Goal: Information Seeking & Learning: Check status

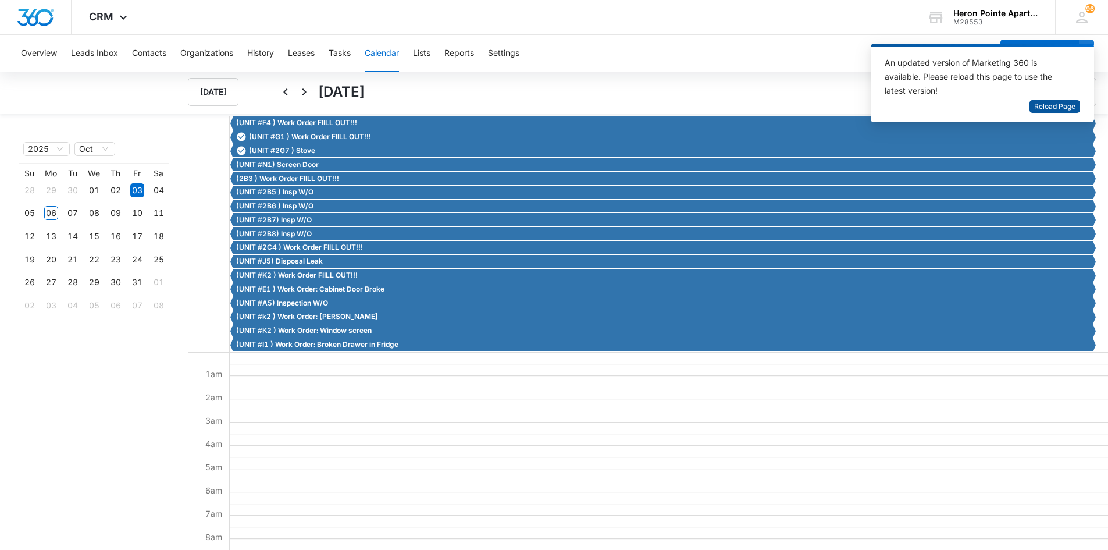
click at [1046, 108] on span "Reload Page" at bounding box center [1054, 106] width 41 height 11
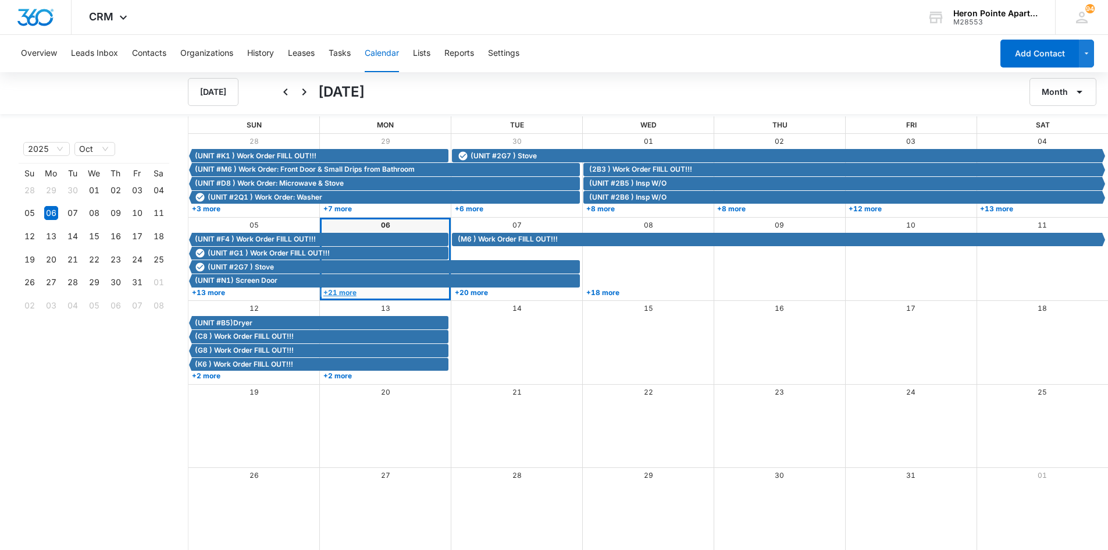
click at [350, 293] on link "+21 more" at bounding box center [384, 292] width 128 height 9
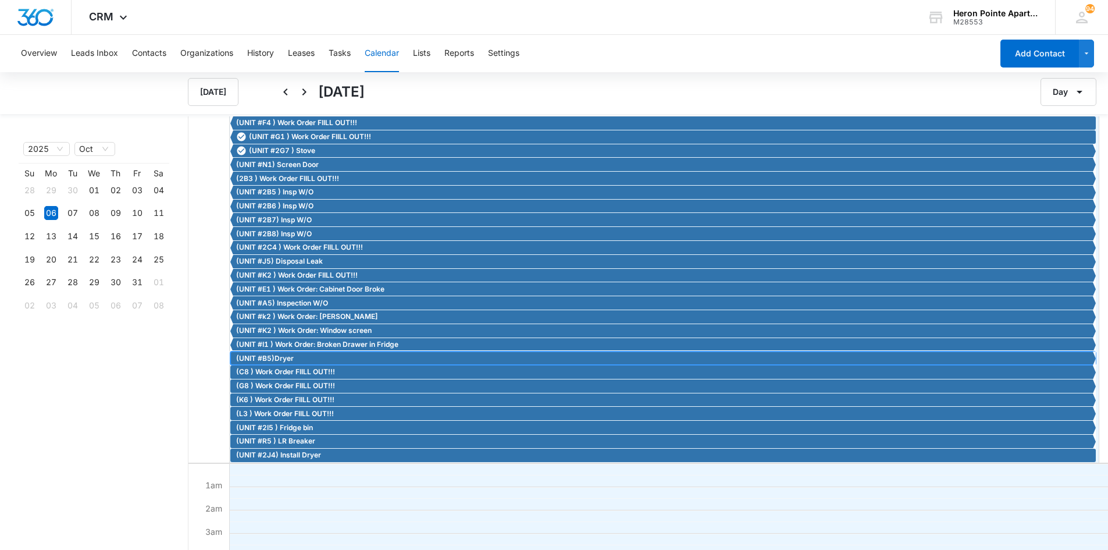
click at [286, 361] on span "(UNIT #B5)Dryer" at bounding box center [265, 358] width 58 height 10
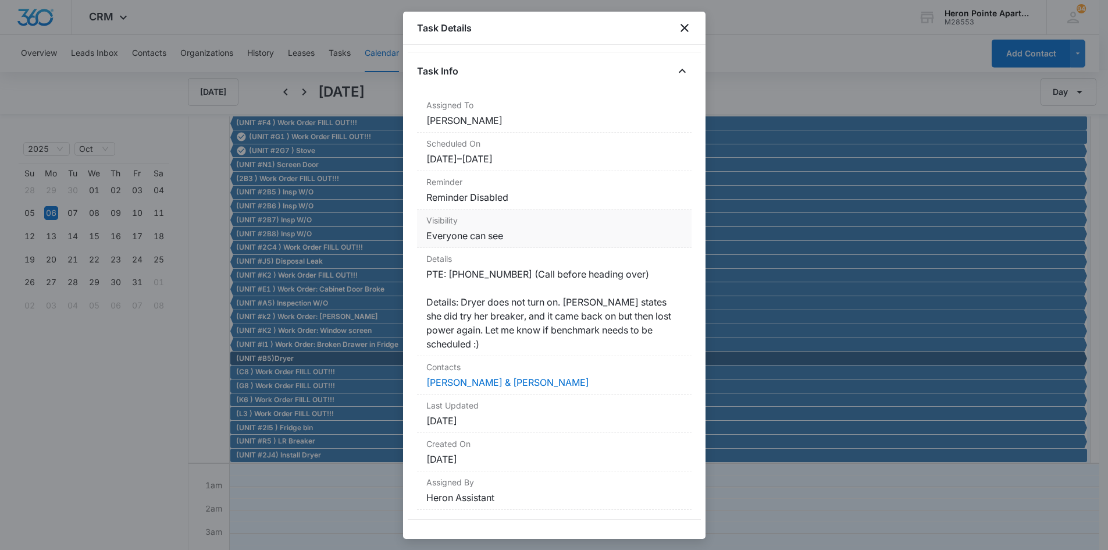
scroll to position [53, 0]
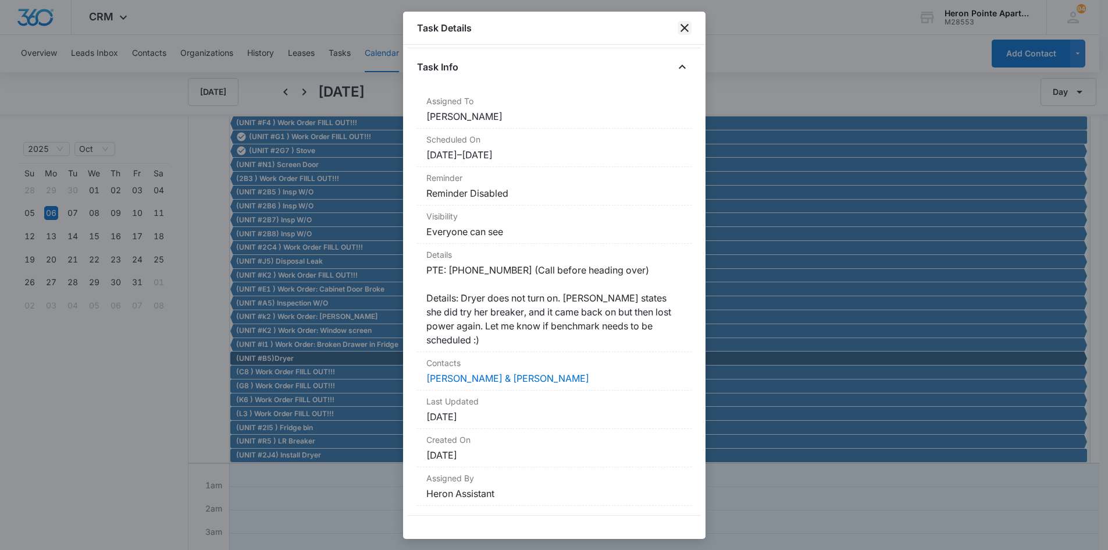
click at [686, 27] on icon "close" at bounding box center [685, 28] width 14 height 14
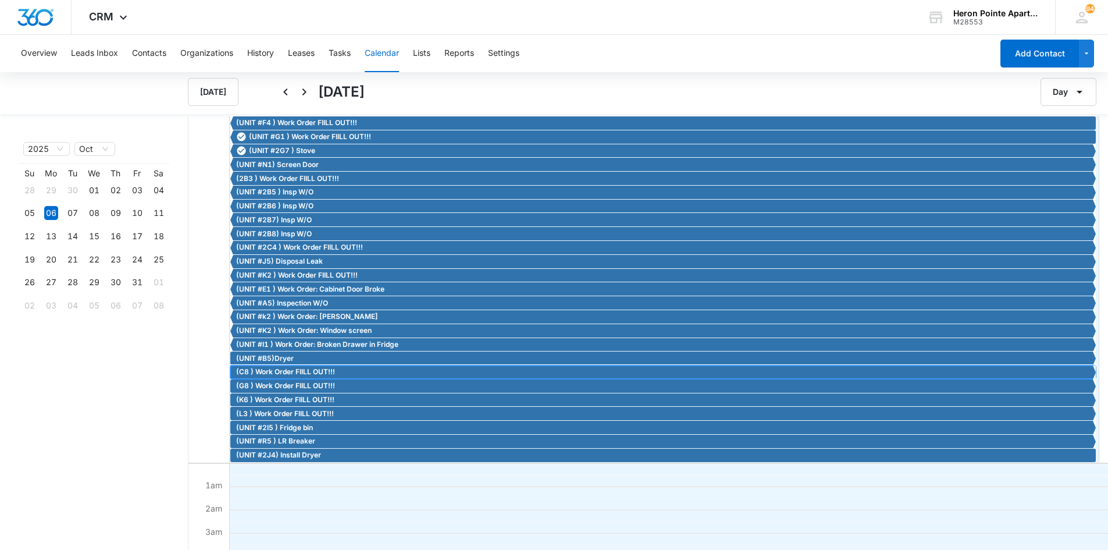
click at [294, 369] on span "(C8 ) Work Order FIILL OUT!!!" at bounding box center [285, 371] width 99 height 10
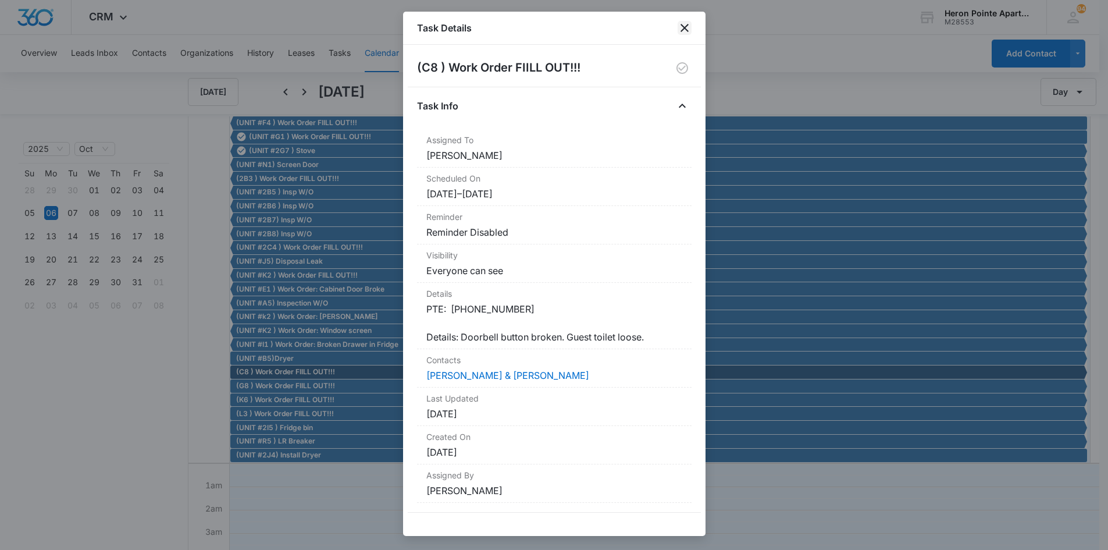
click at [685, 29] on icon "close" at bounding box center [685, 28] width 14 height 14
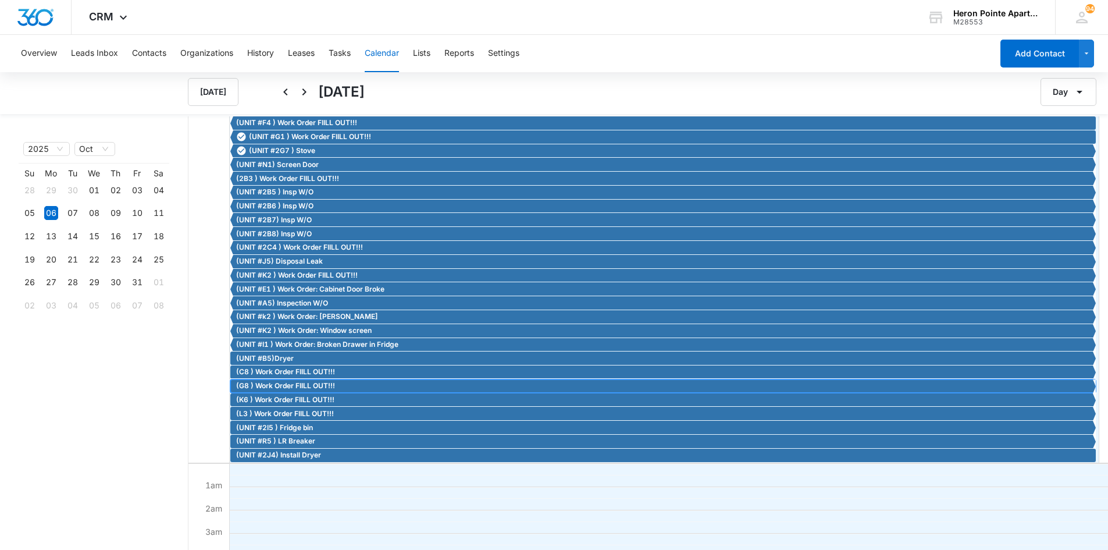
click at [274, 384] on span "(G8 ) Work Order FIILL OUT!!!" at bounding box center [285, 385] width 99 height 10
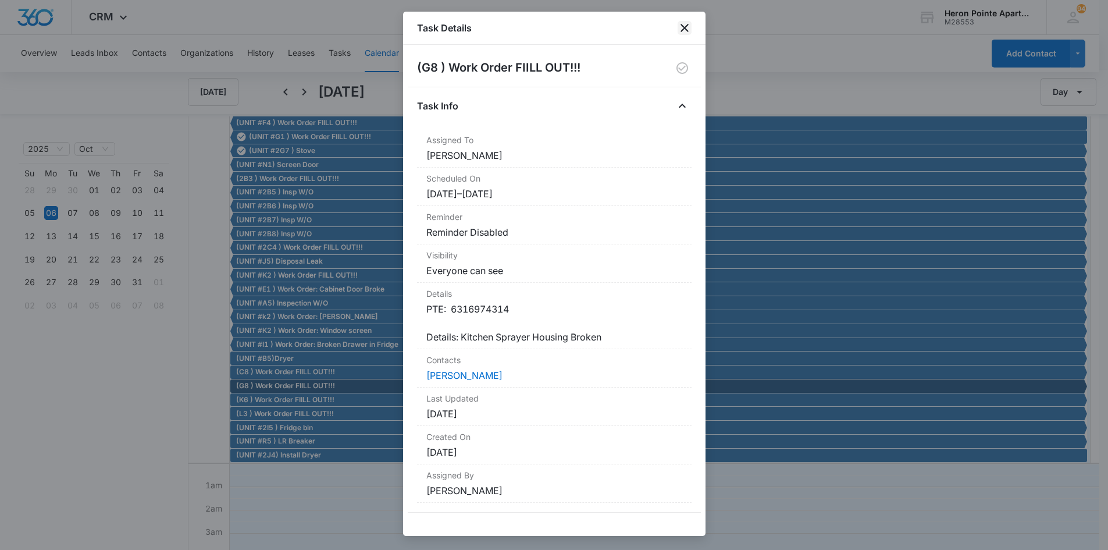
click at [683, 27] on icon "close" at bounding box center [684, 28] width 8 height 8
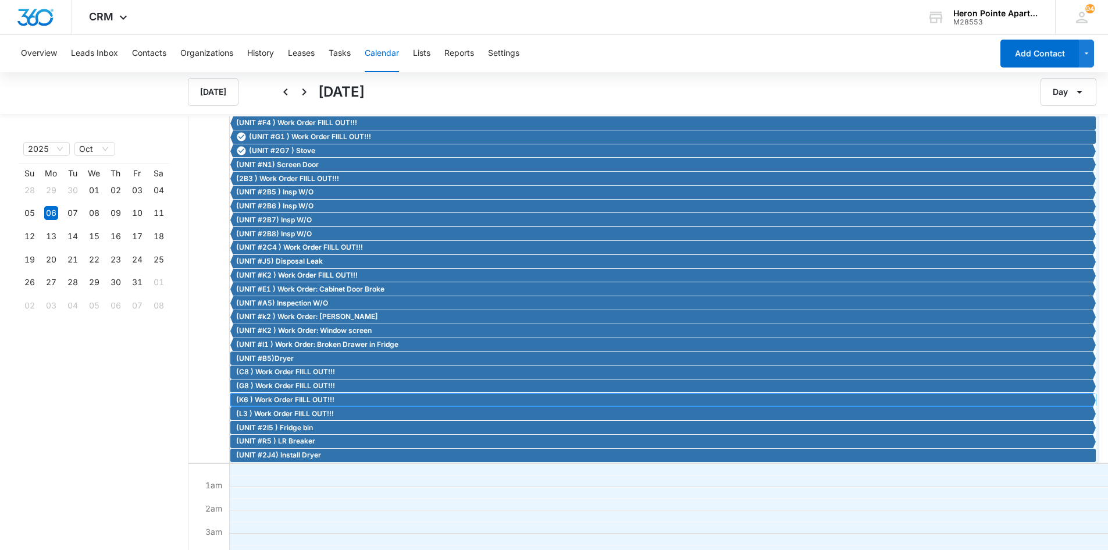
click at [272, 399] on span "(K6 ) Work Order FIILL OUT!!!" at bounding box center [285, 399] width 98 height 10
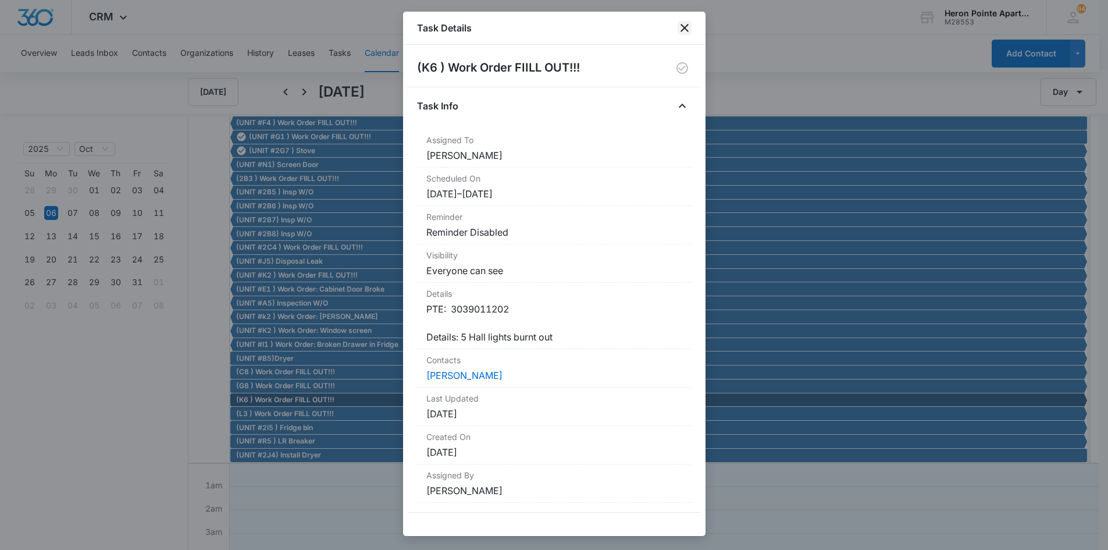
click at [687, 32] on icon "close" at bounding box center [685, 28] width 14 height 14
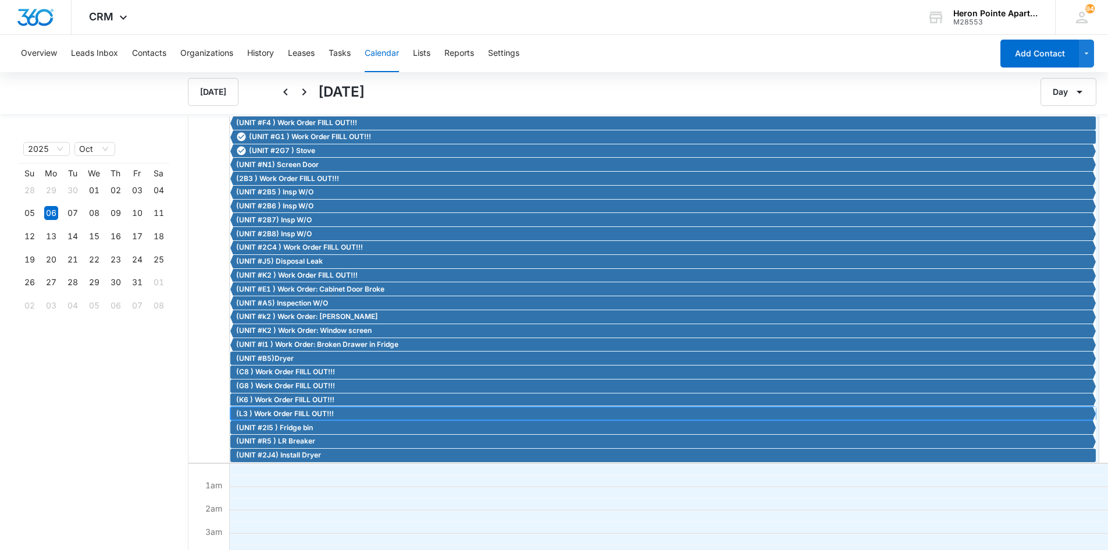
click at [276, 412] on span "(L3 ) Work Order FIILL OUT!!!" at bounding box center [285, 413] width 98 height 10
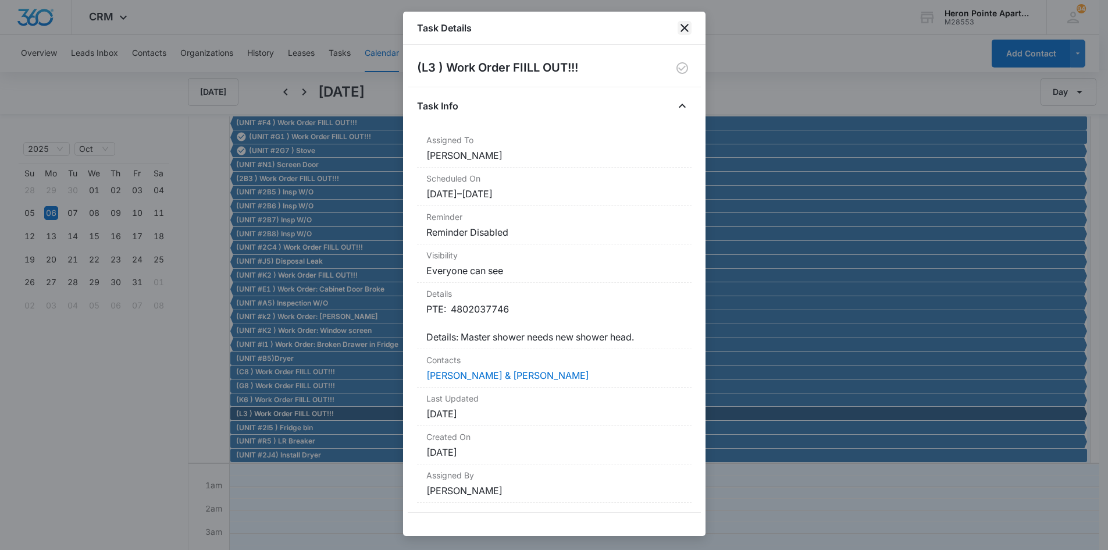
click at [687, 28] on icon "close" at bounding box center [685, 28] width 14 height 14
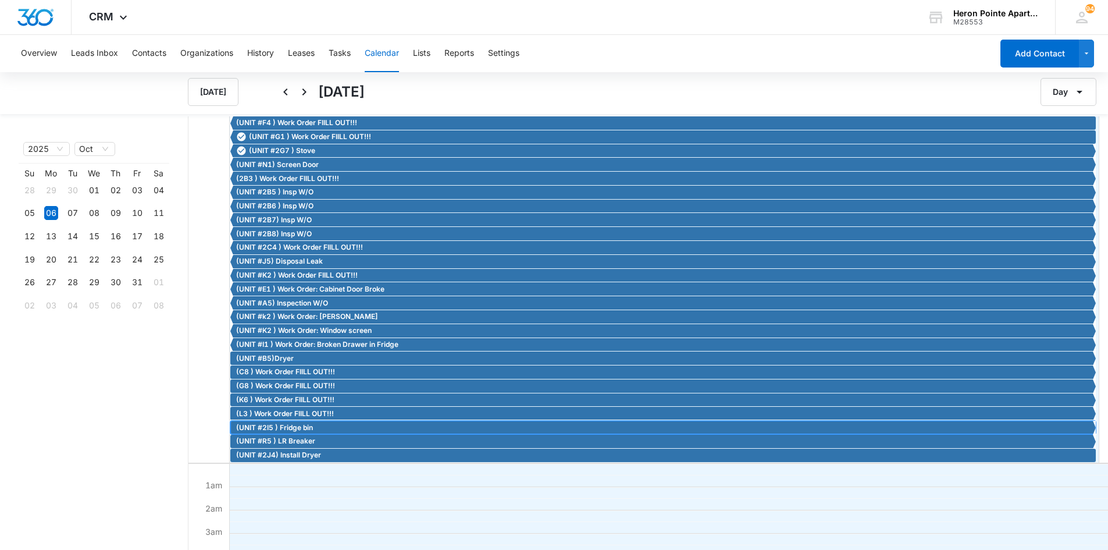
click at [285, 430] on span "(UNIT #2I5 ) Fridge bin" at bounding box center [274, 427] width 77 height 10
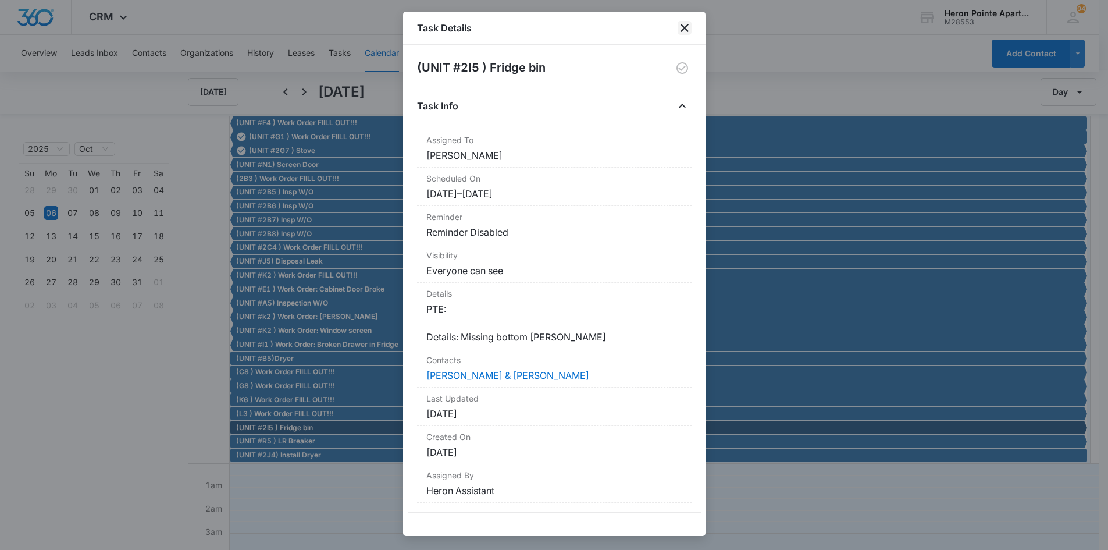
click at [683, 25] on icon "close" at bounding box center [685, 28] width 14 height 14
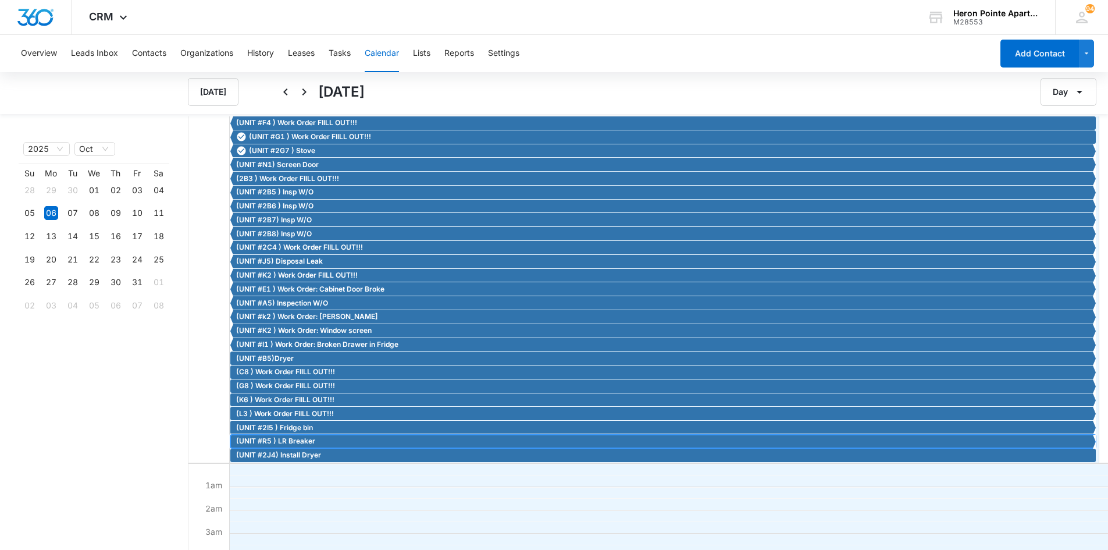
click at [286, 439] on span "(UNIT #R5 ) LR Breaker" at bounding box center [275, 441] width 79 height 10
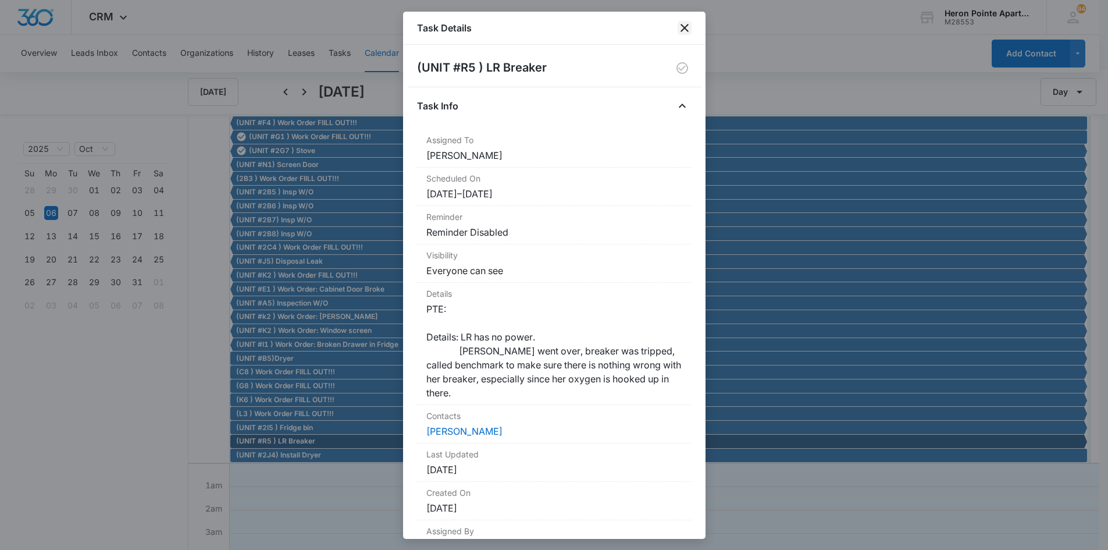
click at [686, 26] on icon "close" at bounding box center [684, 28] width 8 height 8
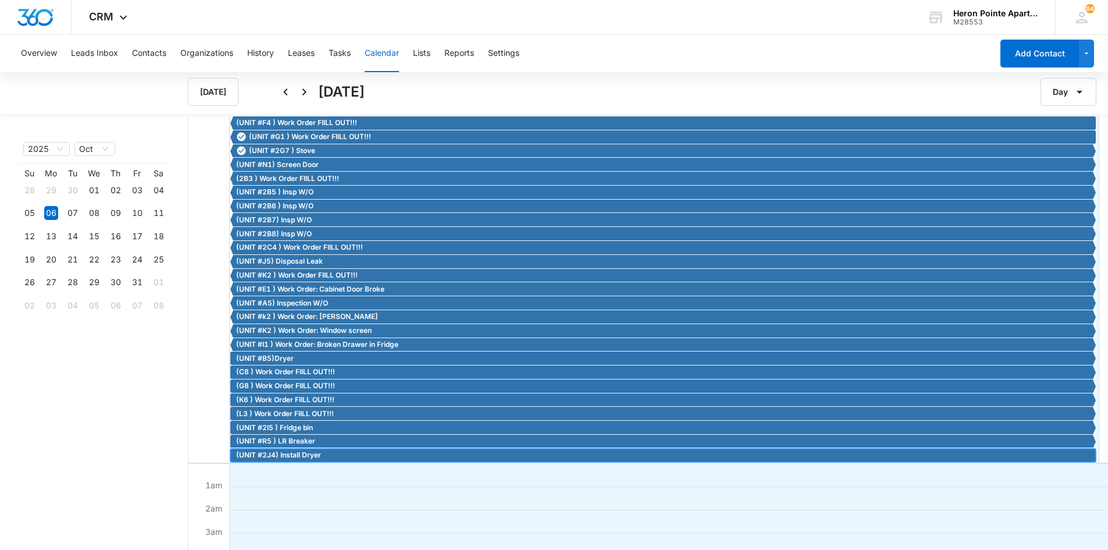
click at [280, 455] on span "(UNIT #2J4) Install Dryer" at bounding box center [278, 455] width 85 height 10
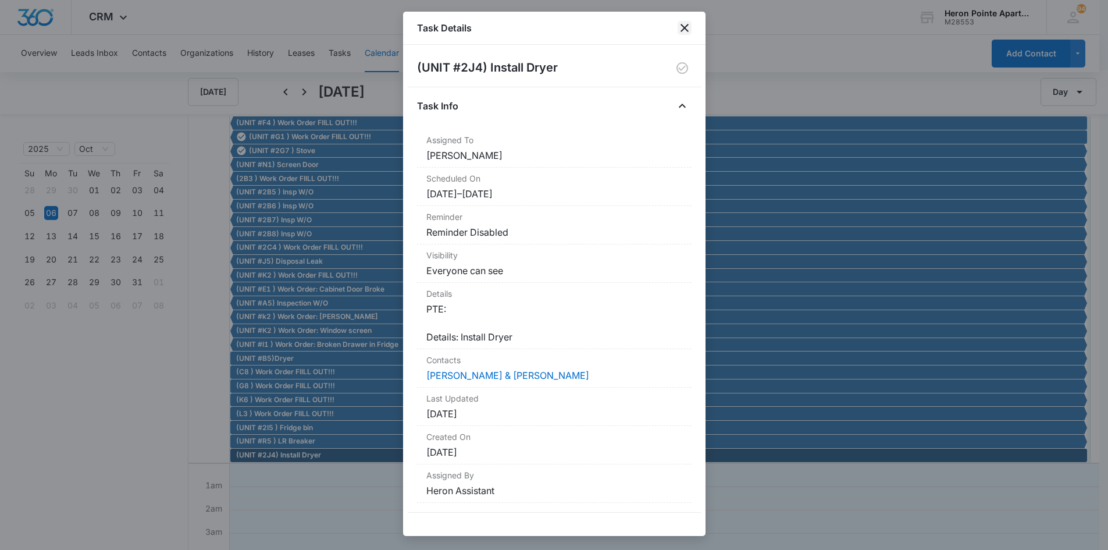
click at [686, 27] on icon "close" at bounding box center [685, 28] width 14 height 14
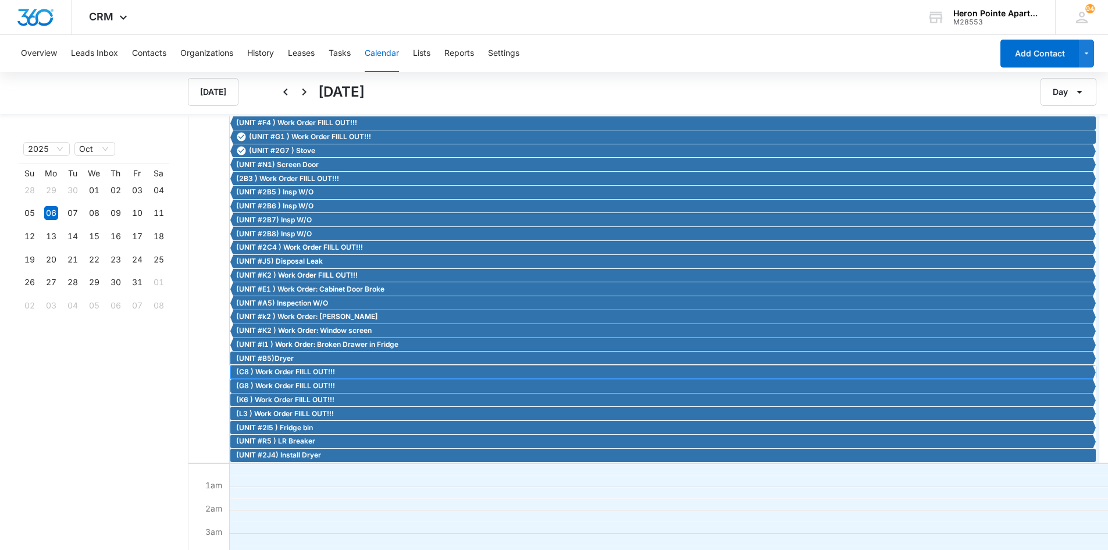
click at [322, 372] on span "(C8 ) Work Order FIILL OUT!!!" at bounding box center [285, 371] width 99 height 10
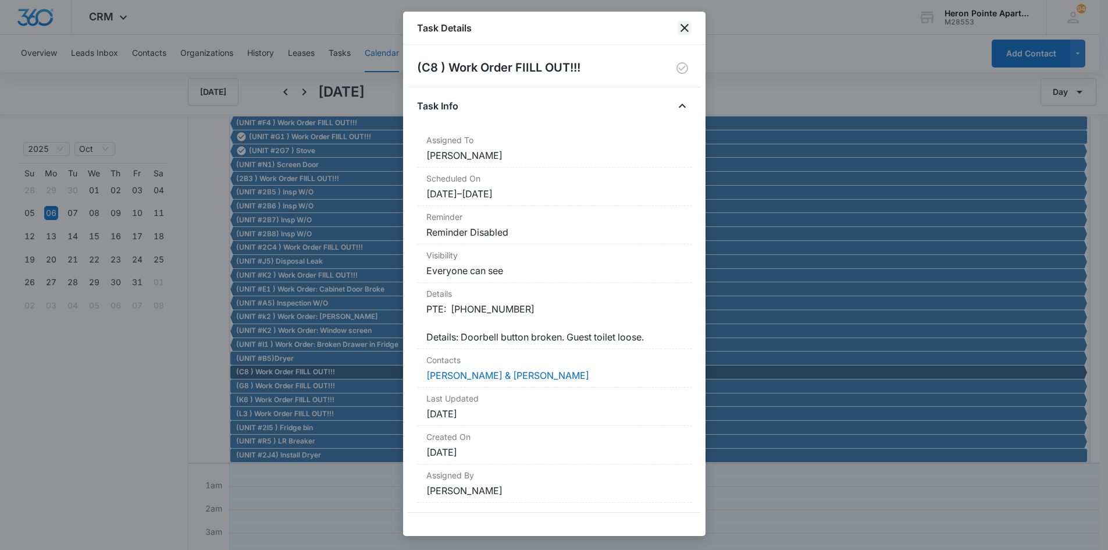
click at [685, 28] on icon "close" at bounding box center [684, 28] width 8 height 8
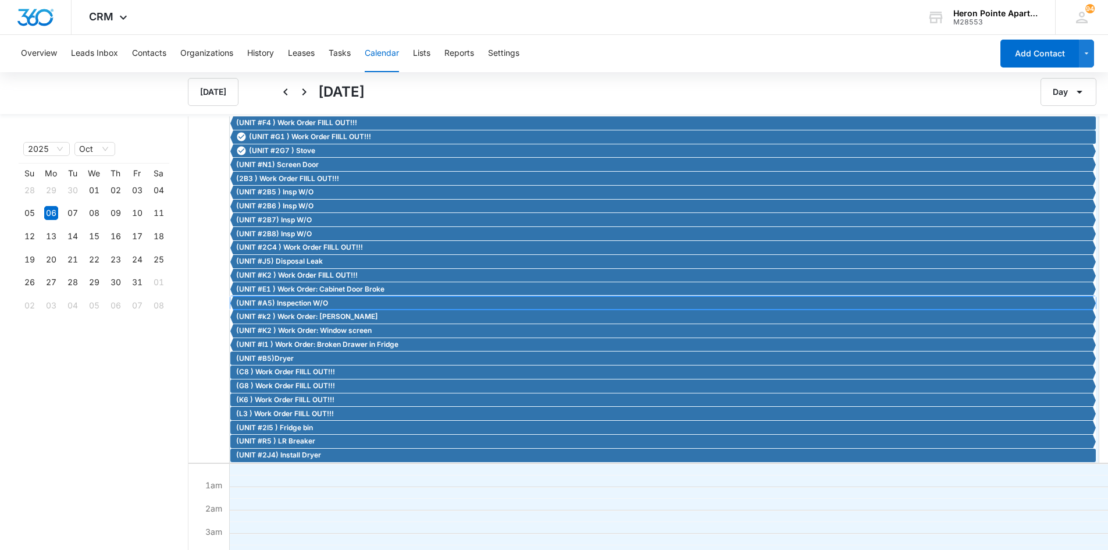
click at [309, 300] on span "(UNIT #A5) Inspection W/O" at bounding box center [282, 303] width 92 height 10
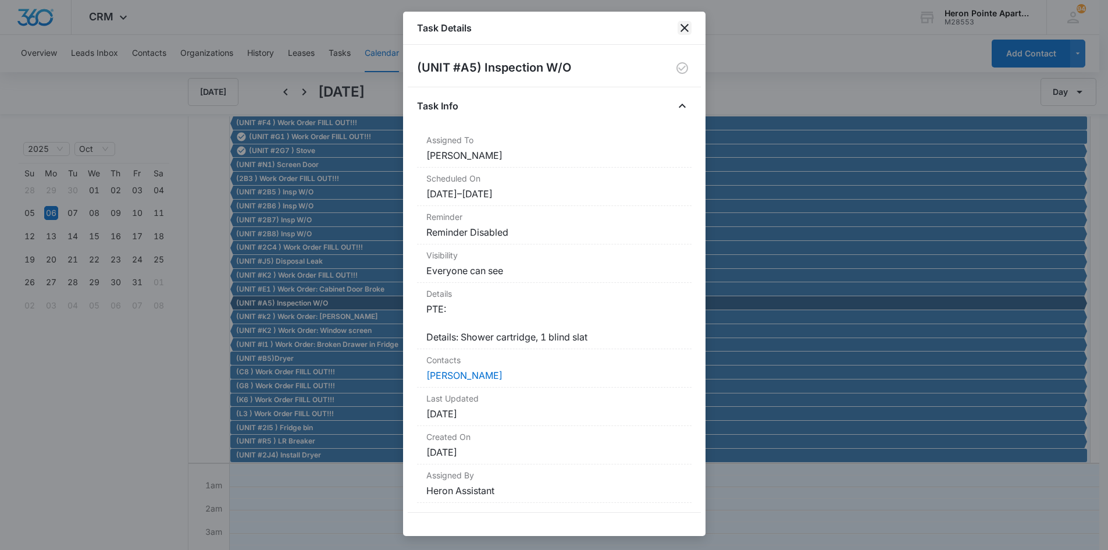
click at [682, 30] on icon "close" at bounding box center [685, 28] width 14 height 14
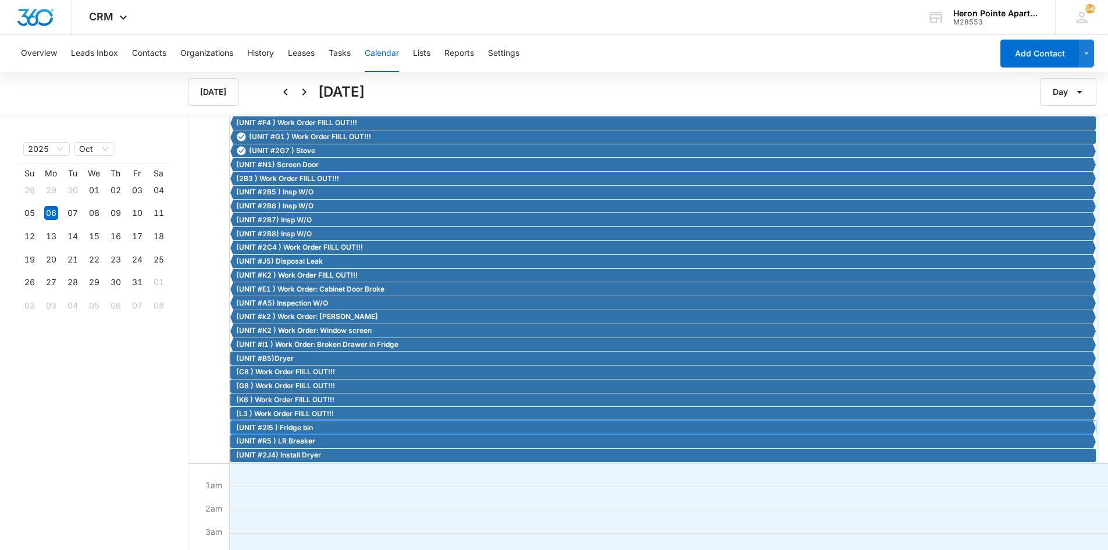
click at [309, 428] on span "(UNIT #2I5 ) Fridge bin" at bounding box center [274, 427] width 77 height 10
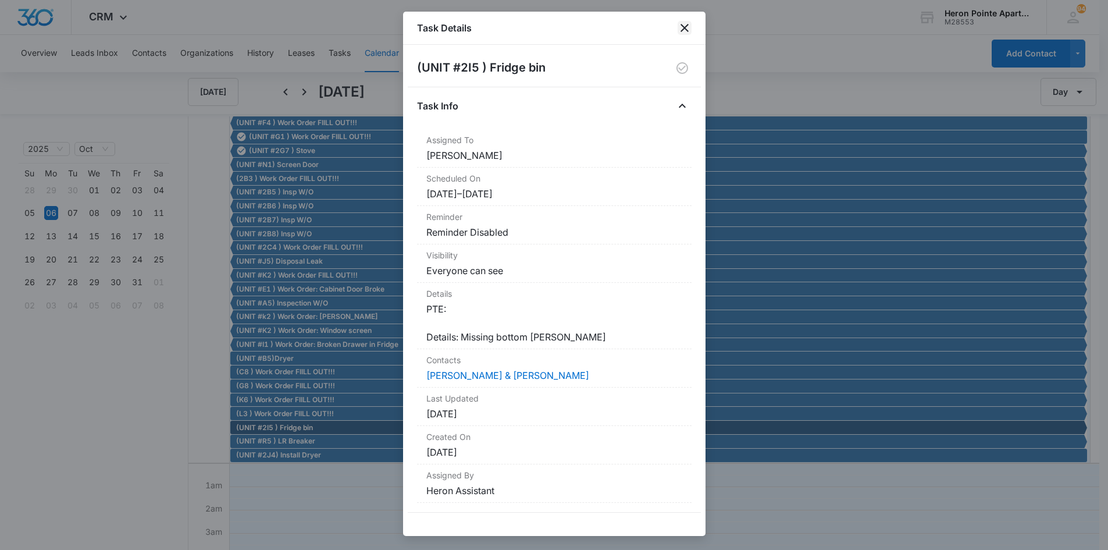
click at [685, 28] on icon "close" at bounding box center [684, 28] width 8 height 8
